Goal: Task Accomplishment & Management: Manage account settings

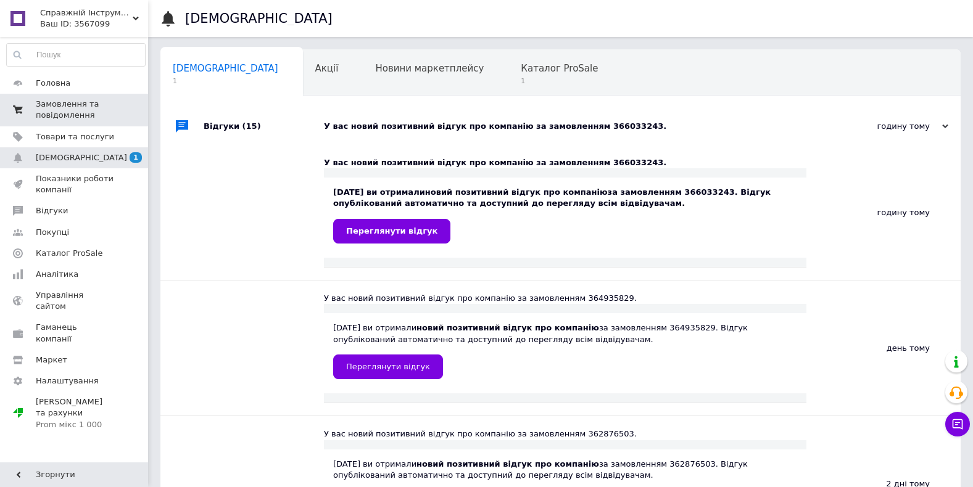
click at [51, 111] on span "Замовлення та повідомлення" at bounding box center [75, 110] width 78 height 22
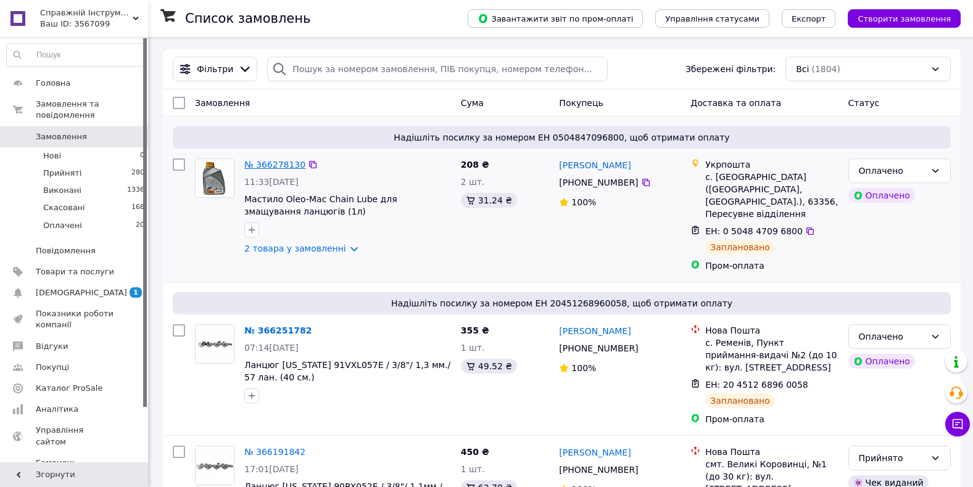
click at [265, 165] on link "№ 366278130" at bounding box center [274, 165] width 61 height 10
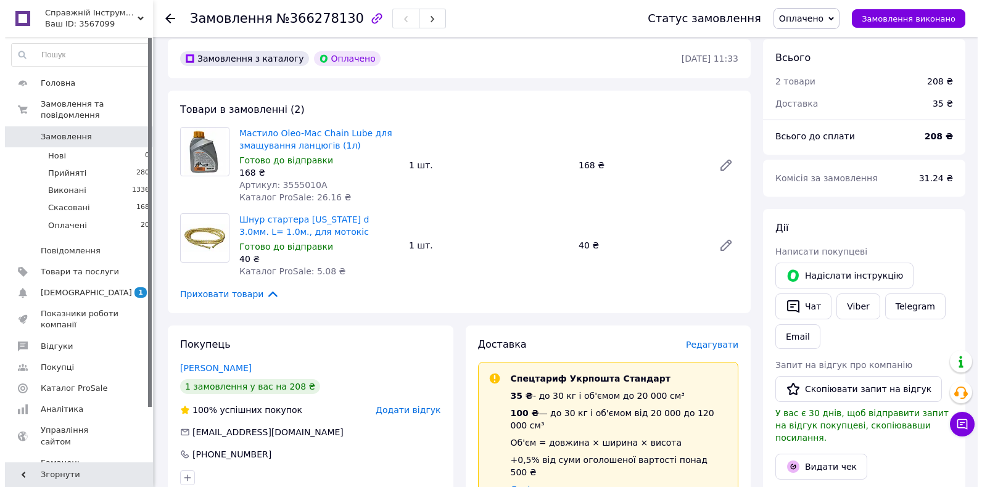
scroll to position [432, 0]
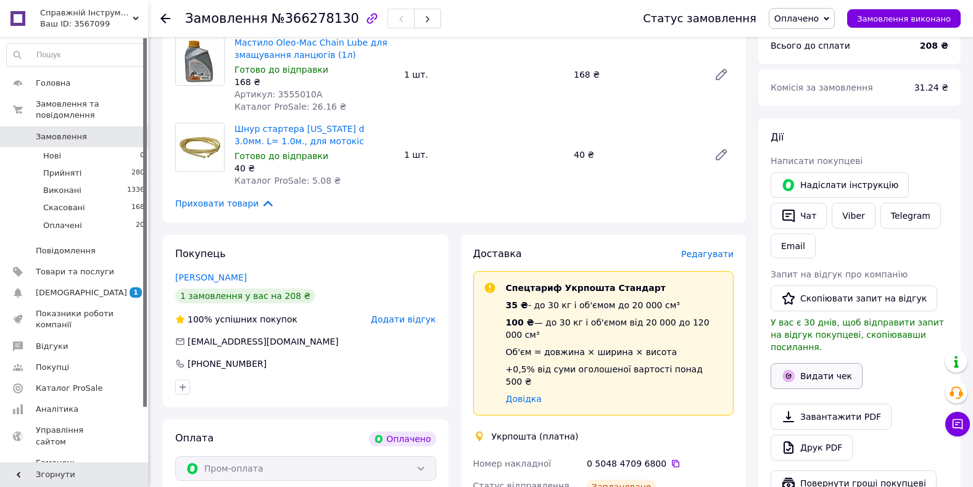
click at [797, 363] on button "Видати чек" at bounding box center [817, 376] width 92 height 26
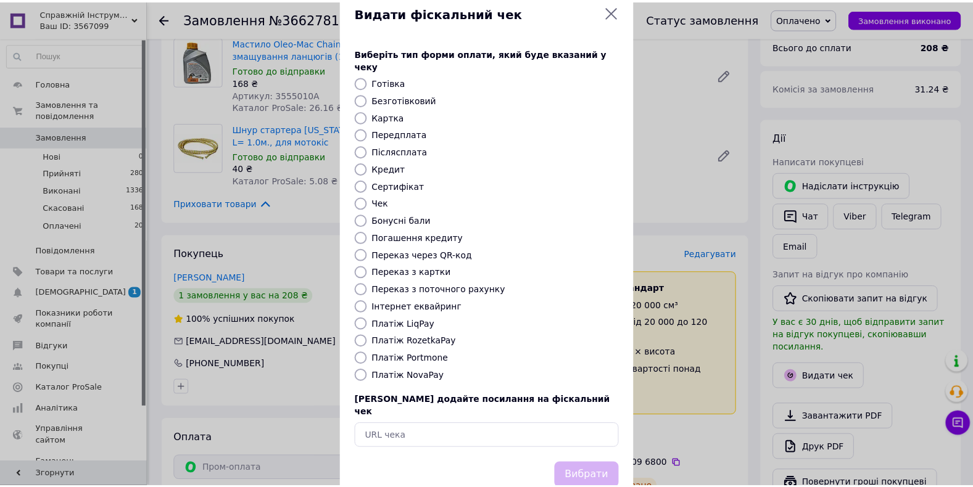
scroll to position [43, 0]
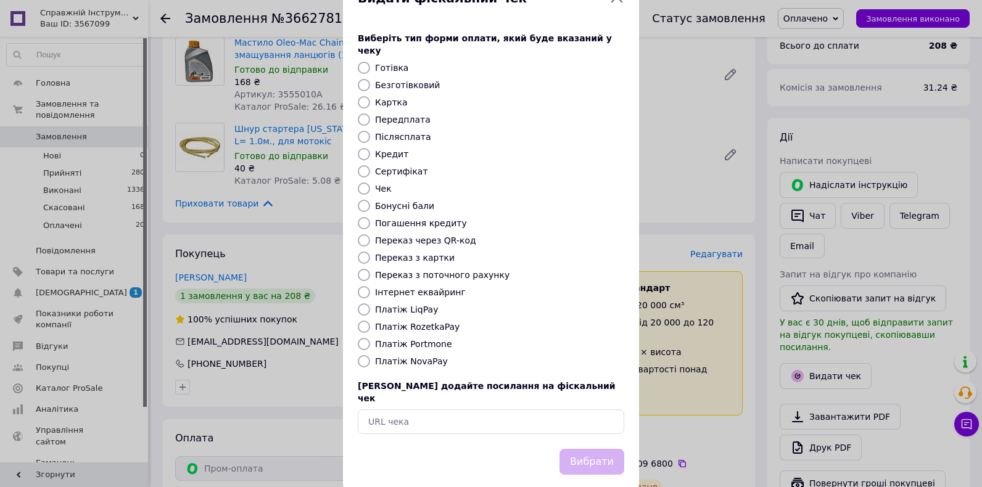
click at [361, 286] on input "Інтернет еквайринг" at bounding box center [364, 292] width 12 height 12
radio input "true"
click at [583, 449] on button "Вибрати" at bounding box center [592, 462] width 65 height 27
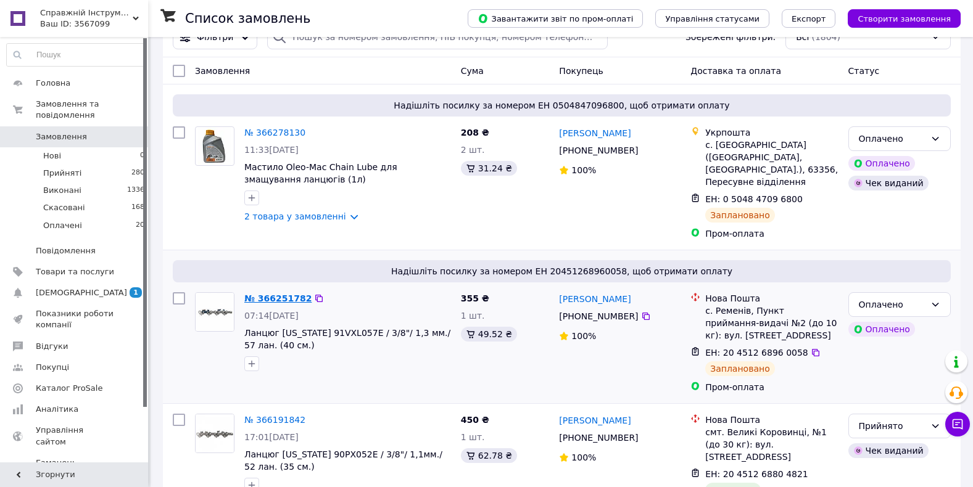
scroll to position [62, 0]
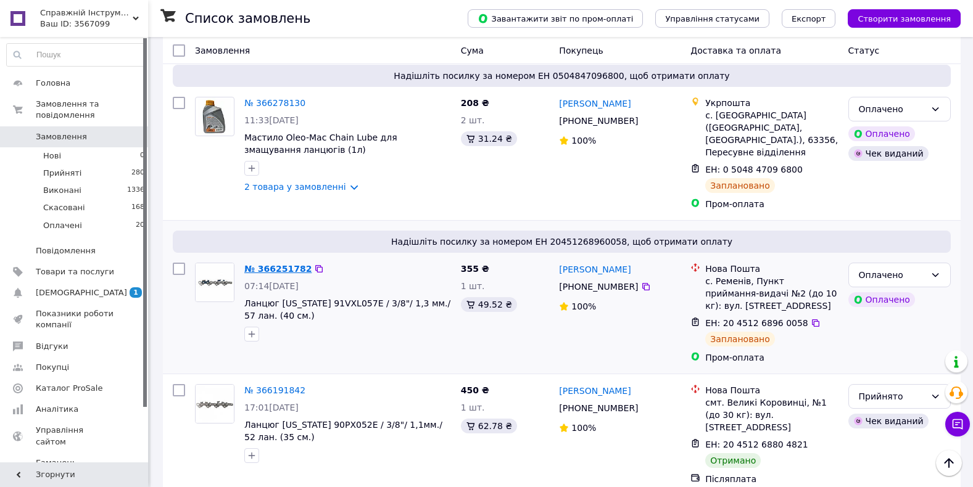
click at [268, 264] on link "№ 366251782" at bounding box center [277, 269] width 67 height 10
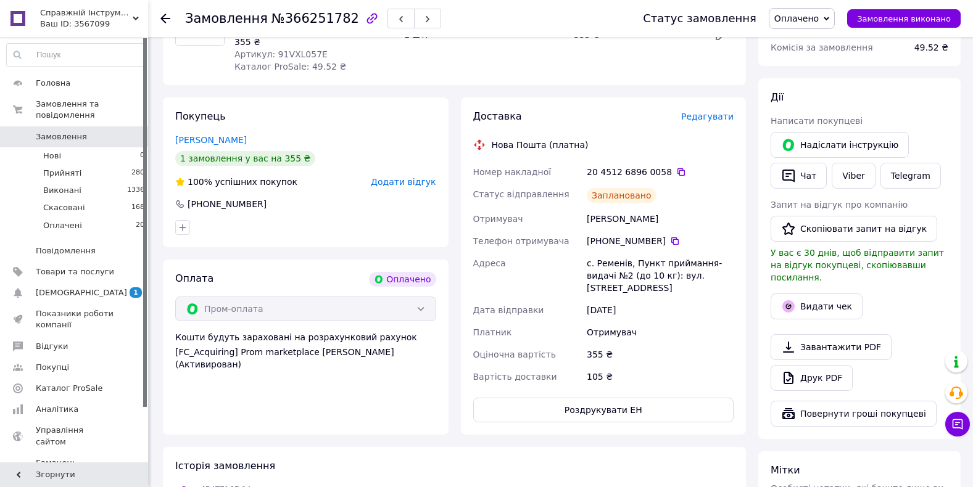
scroll to position [494, 0]
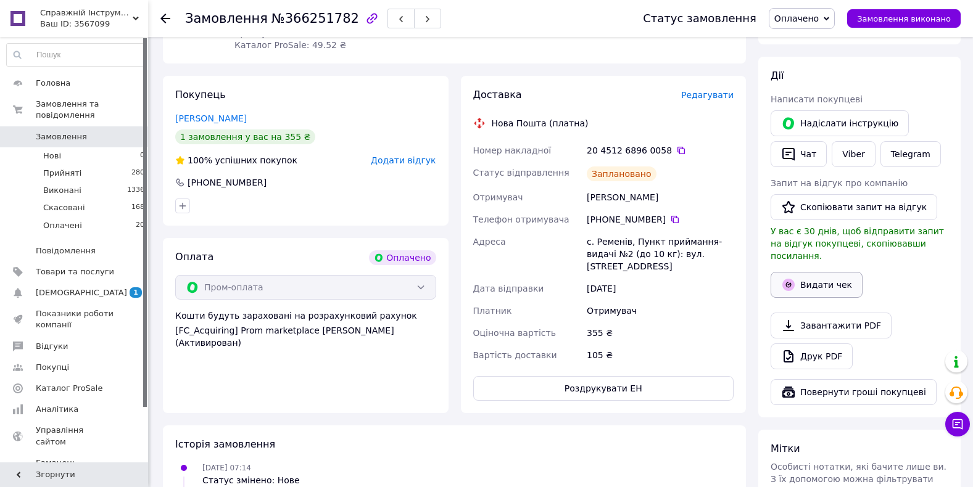
click at [797, 272] on button "Видати чек" at bounding box center [817, 285] width 92 height 26
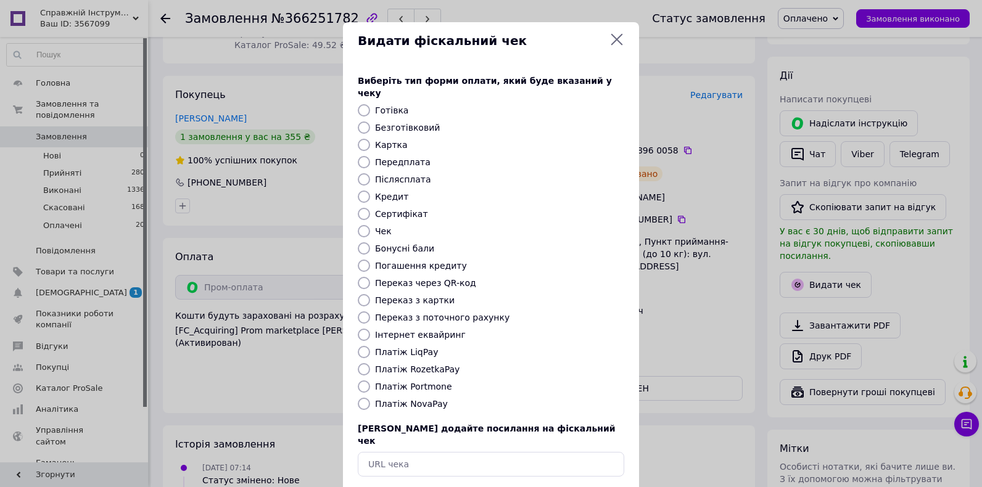
click at [360, 329] on input "Інтернет еквайринг" at bounding box center [364, 335] width 12 height 12
radio input "true"
